Goal: Task Accomplishment & Management: Use online tool/utility

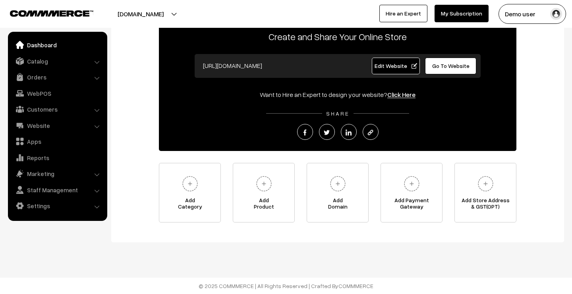
scroll to position [53, 0]
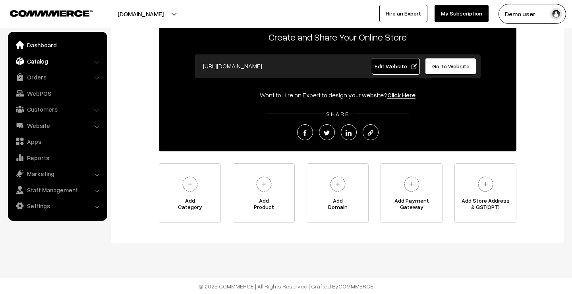
click at [60, 65] on link "Catalog" at bounding box center [57, 61] width 94 height 14
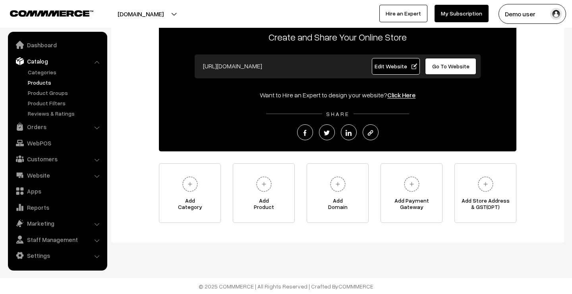
click at [55, 84] on link "Products" at bounding box center [65, 82] width 79 height 8
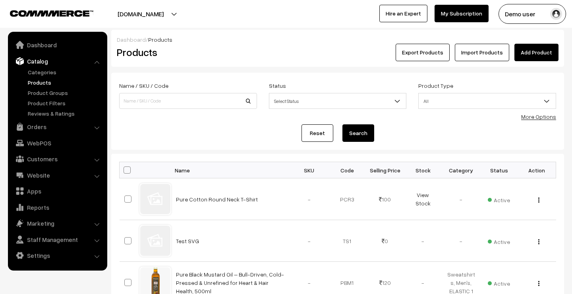
click at [128, 169] on span at bounding box center [126, 169] width 7 height 7
click at [125, 169] on input "checkbox" at bounding box center [121, 169] width 5 height 5
checkbox input "true"
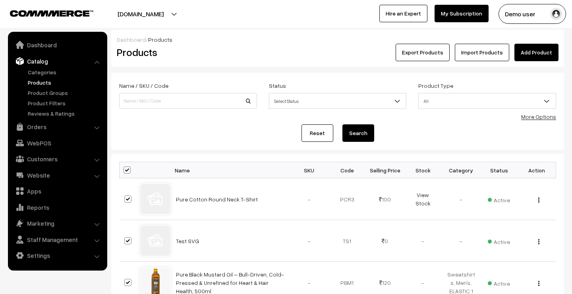
checkbox input "true"
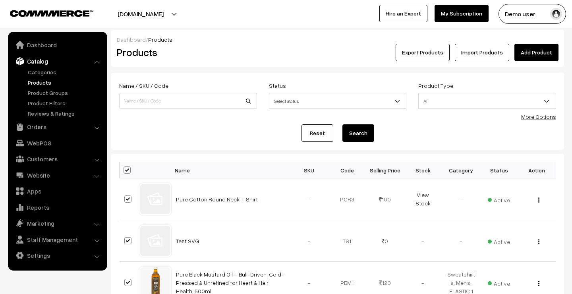
checkbox input "true"
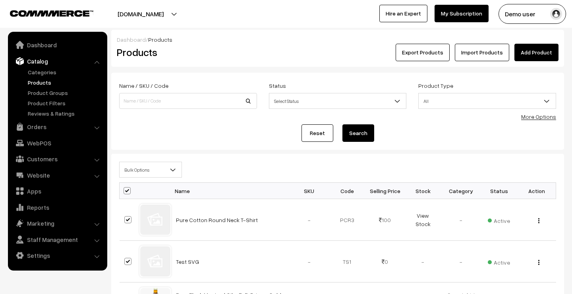
click at [152, 169] on span "Bulk Options" at bounding box center [150, 170] width 62 height 14
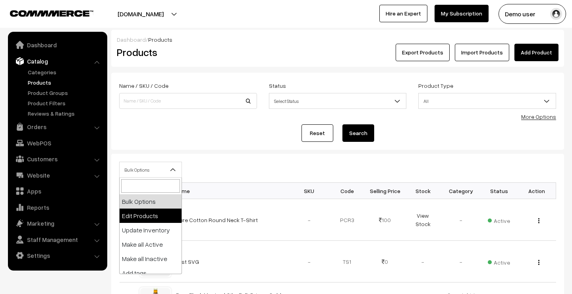
select select "editProduct"
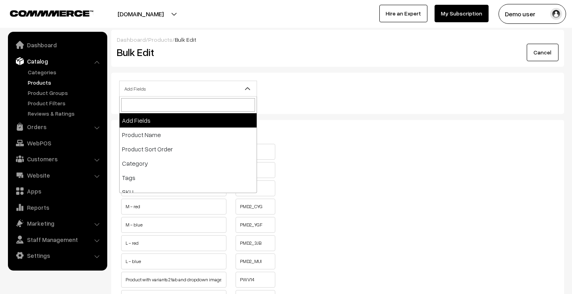
click at [219, 88] on span "Add Fields" at bounding box center [187, 89] width 137 height 14
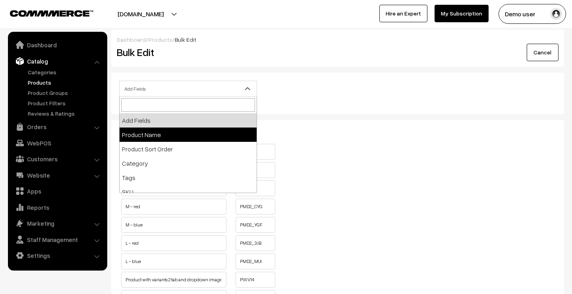
select select "name"
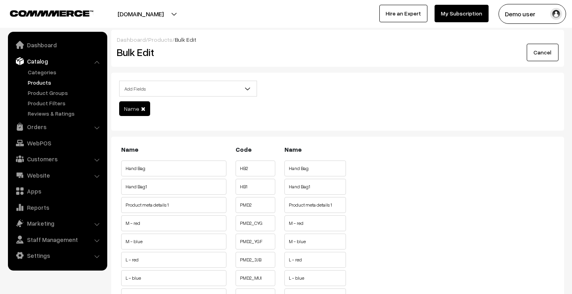
click at [219, 89] on span "Add Fields" at bounding box center [187, 89] width 137 height 14
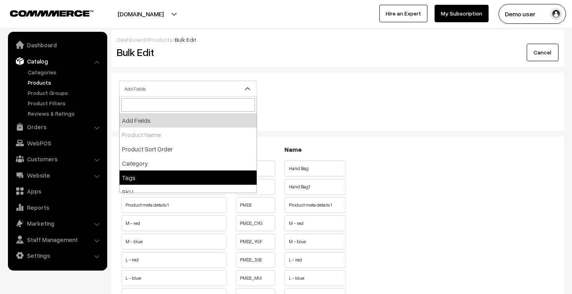
select select "tags"
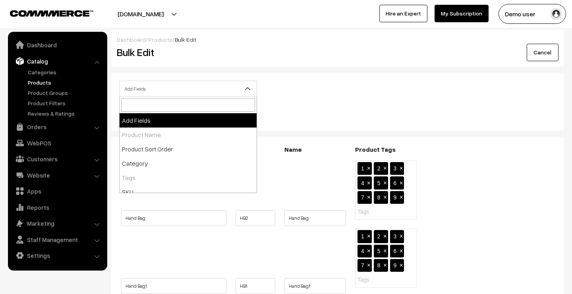
click at [223, 90] on span "Add Fields" at bounding box center [187, 89] width 137 height 14
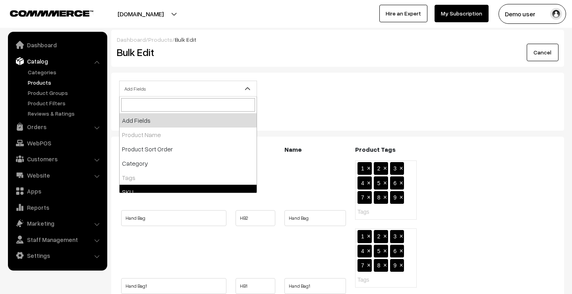
select select "sku"
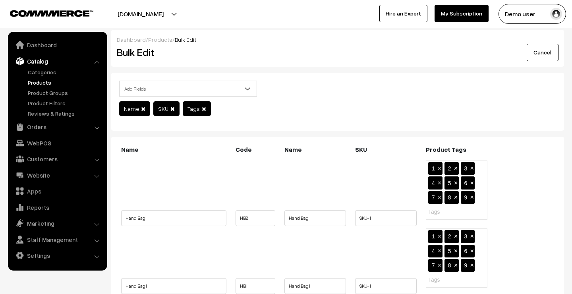
click at [214, 90] on span "Add Fields" at bounding box center [187, 89] width 137 height 14
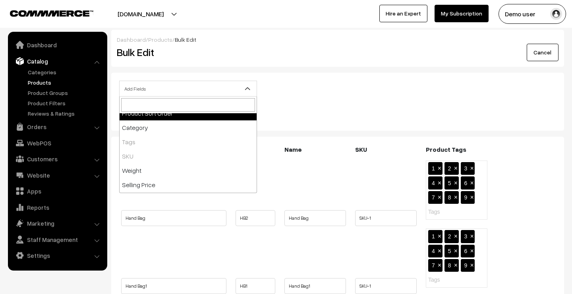
scroll to position [43, 0]
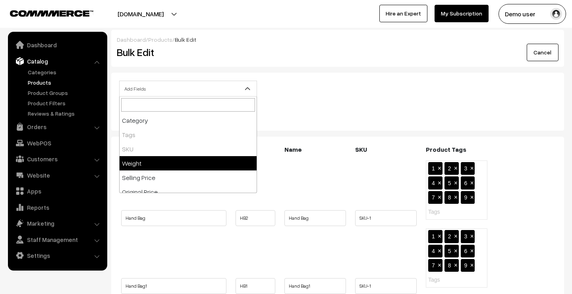
select select "weight"
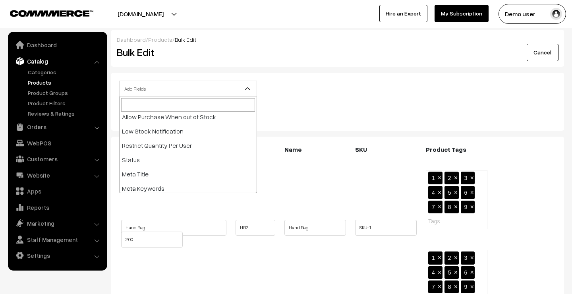
scroll to position [156, 0]
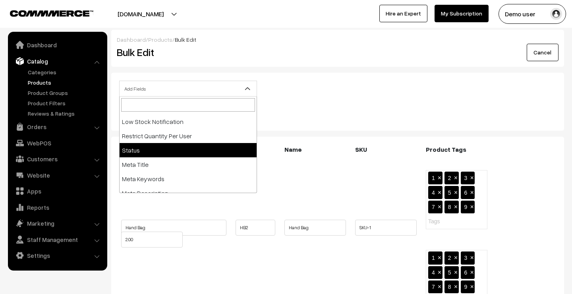
select select "status"
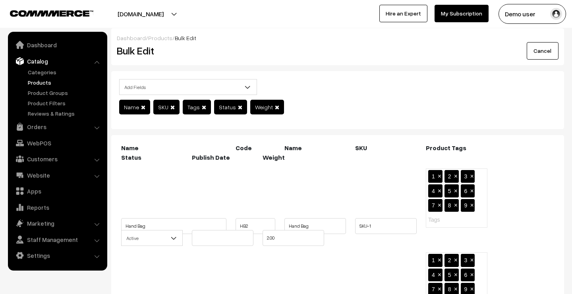
scroll to position [4, 0]
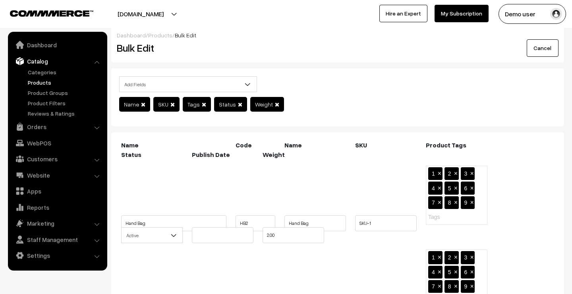
click at [275, 104] on span at bounding box center [277, 105] width 4 height 6
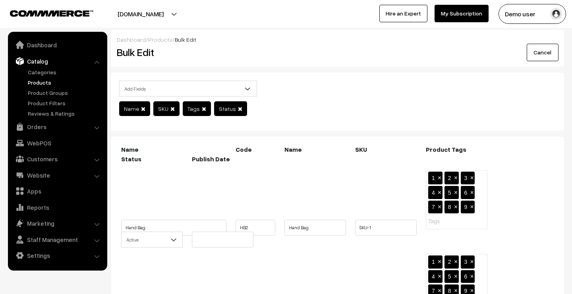
click at [241, 108] on span at bounding box center [240, 109] width 4 height 6
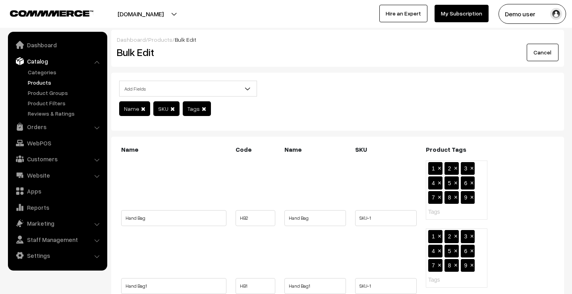
click at [203, 110] on span at bounding box center [204, 109] width 4 height 6
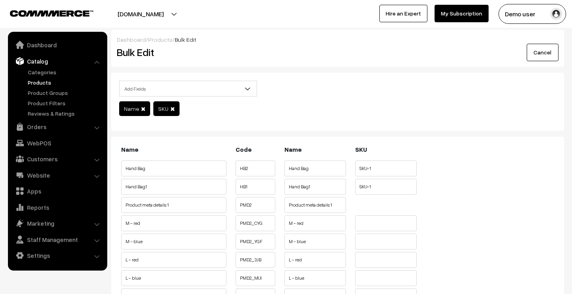
click at [171, 111] on span at bounding box center [172, 109] width 4 height 6
click at [143, 109] on span at bounding box center [143, 109] width 4 height 6
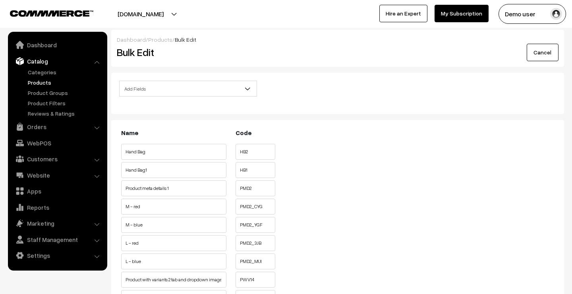
click at [268, 165] on input "HB1" at bounding box center [255, 170] width 40 height 16
click at [157, 38] on link "Products" at bounding box center [160, 39] width 24 height 7
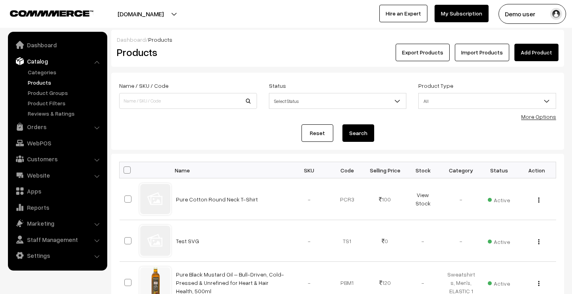
click at [127, 170] on span at bounding box center [126, 169] width 7 height 7
click at [125, 170] on input "checkbox" at bounding box center [121, 169] width 5 height 5
checkbox input "true"
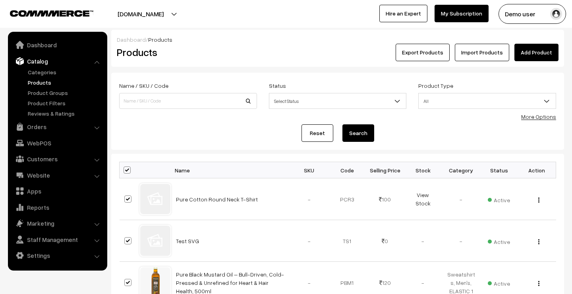
checkbox input "true"
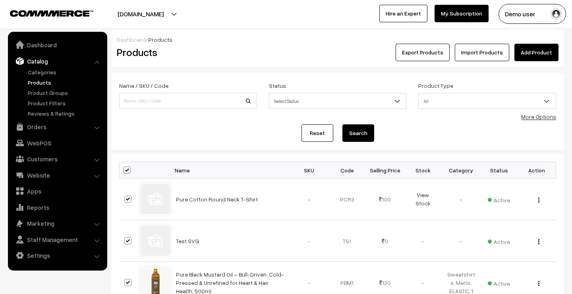
checkbox input "true"
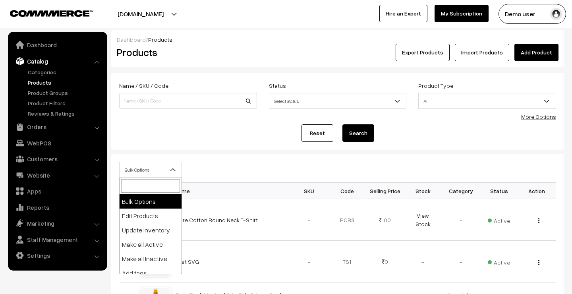
click at [153, 171] on span "Bulk Options" at bounding box center [150, 170] width 62 height 14
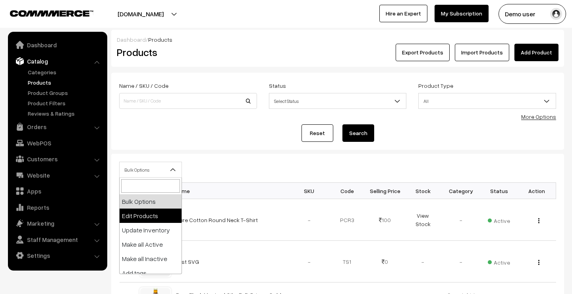
select select "editProduct"
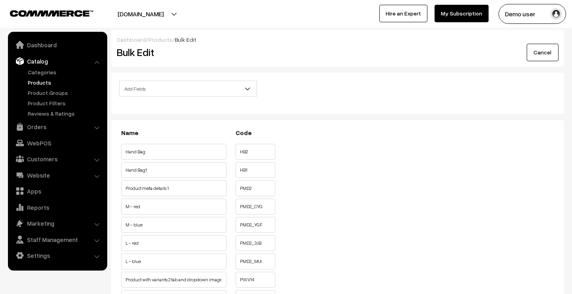
click at [246, 173] on input "HB1" at bounding box center [255, 170] width 40 height 16
drag, startPoint x: 257, startPoint y: 195, endPoint x: 190, endPoint y: 191, distance: 67.2
click at [190, 191] on ul "Product meta details 1 PMD2" at bounding box center [337, 186] width 437 height 12
click at [228, 187] on ul "Product meta details 1 PMD2" at bounding box center [337, 186] width 437 height 12
click at [237, 187] on input "PMD2" at bounding box center [255, 188] width 40 height 16
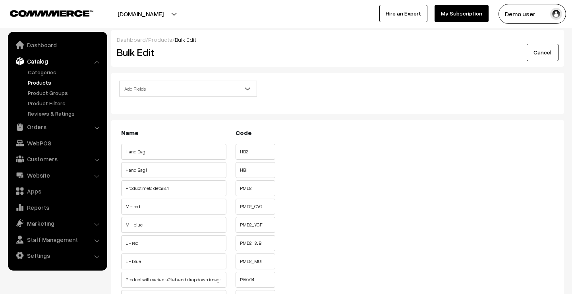
click at [186, 91] on span "Add Fields" at bounding box center [187, 89] width 137 height 14
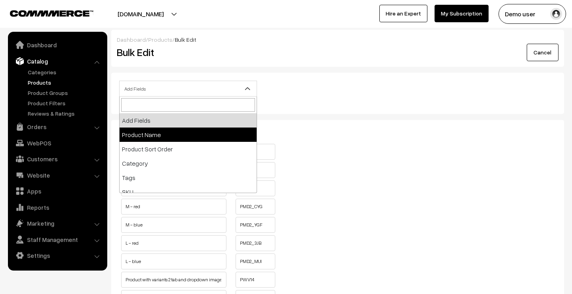
select select "name"
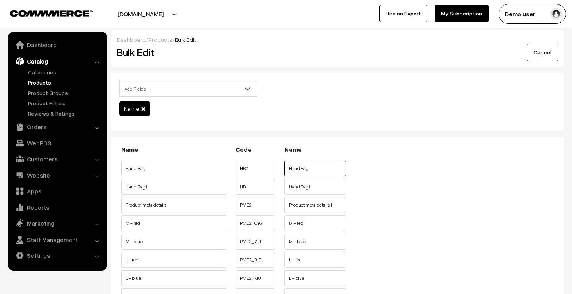
click at [321, 171] on input "Hand Bag" at bounding box center [315, 168] width 62 height 16
type input "Hand Baguyhu"
